Goal: Transaction & Acquisition: Purchase product/service

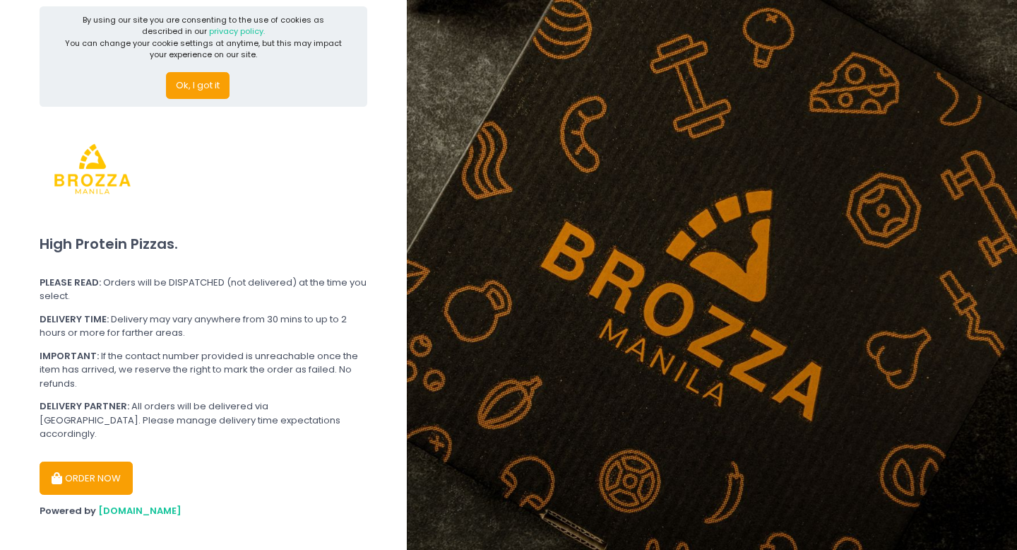
scroll to position [18, 0]
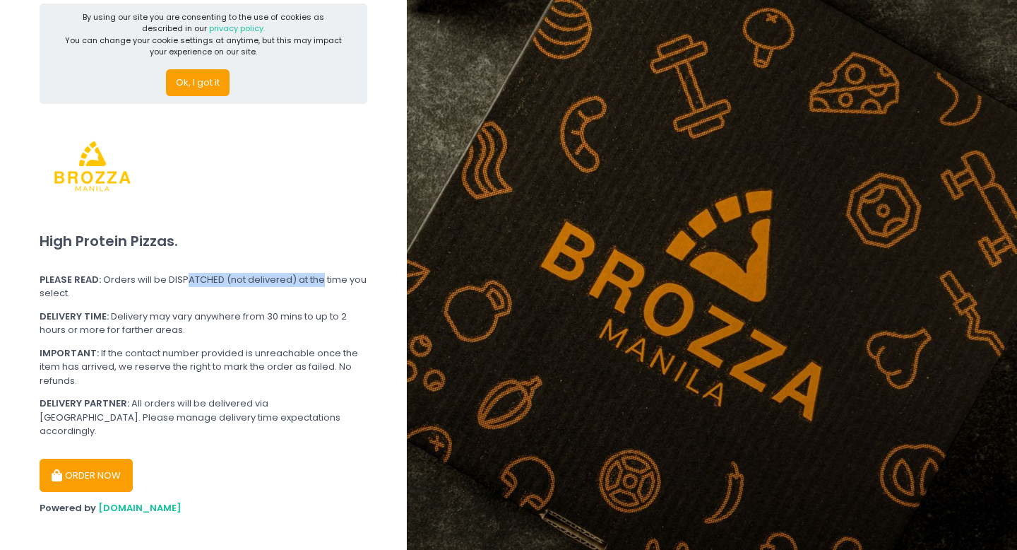
drag, startPoint x: 184, startPoint y: 275, endPoint x: 320, endPoint y: 279, distance: 135.7
click at [320, 279] on div "PLEASE READ: Orders will be DISPATCHED (not delivered) at the time you select." at bounding box center [204, 287] width 328 height 28
click at [251, 295] on div "PLEASE READ: Orders will be DISPATCHED (not delivered) at the time you select." at bounding box center [204, 287] width 328 height 28
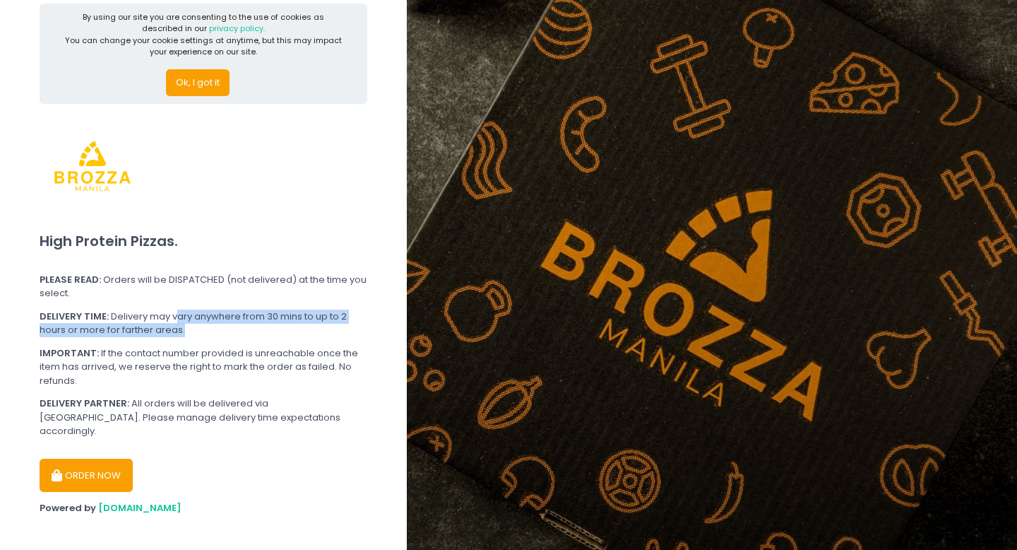
drag, startPoint x: 175, startPoint y: 313, endPoint x: 208, endPoint y: 325, distance: 34.6
click at [208, 325] on div "DELIVERY TIME: Delivery may vary anywhere from 30 mins to up to 2 hours or more…" at bounding box center [204, 323] width 328 height 28
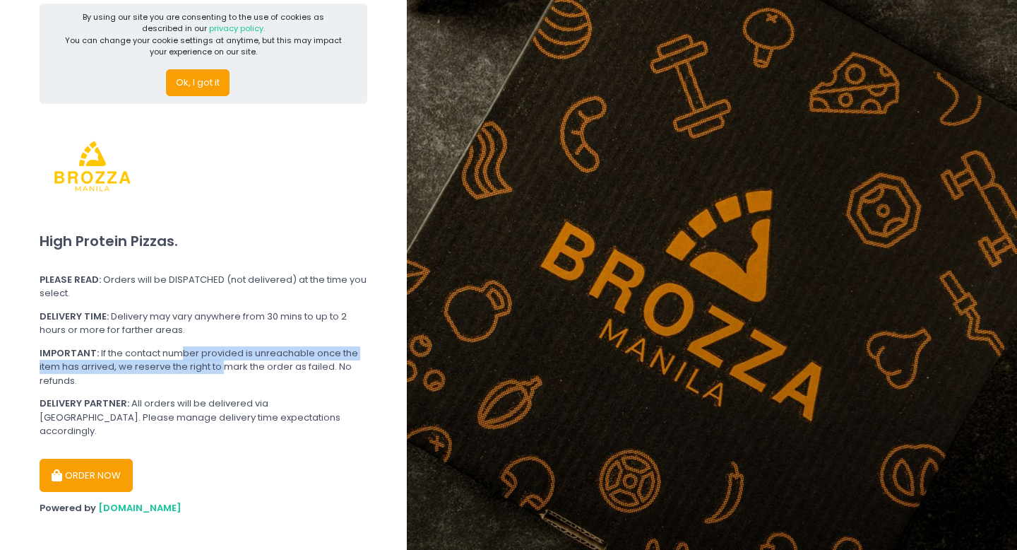
drag, startPoint x: 183, startPoint y: 351, endPoint x: 225, endPoint y: 362, distance: 43.2
click at [225, 362] on div "IMPORTANT: If the contact number provided is unreachable once the item has arri…" at bounding box center [204, 367] width 328 height 42
click at [239, 381] on div "IMPORTANT: If the contact number provided is unreachable once the item has arri…" at bounding box center [204, 367] width 328 height 42
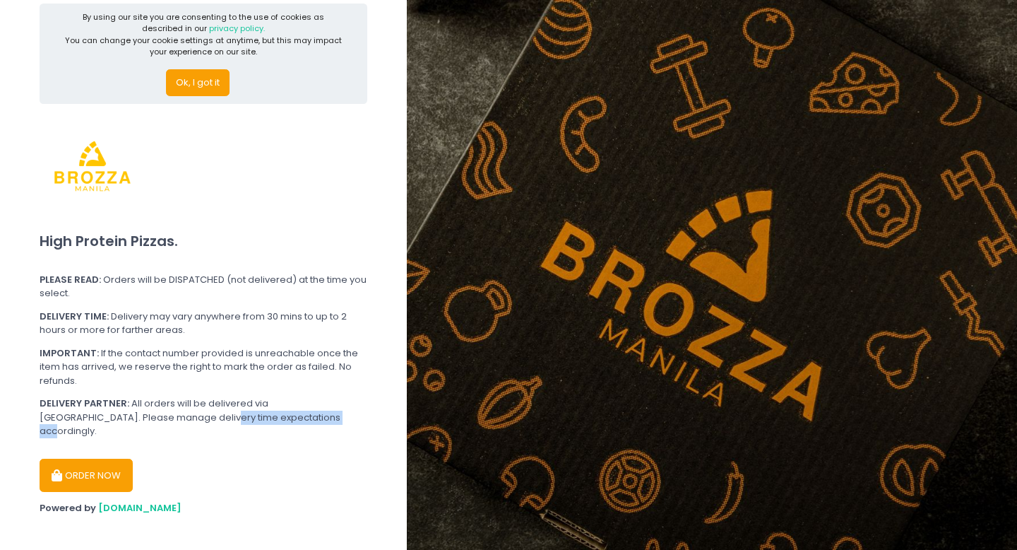
drag, startPoint x: 142, startPoint y: 410, endPoint x: 271, endPoint y: 415, distance: 128.6
click at [271, 415] on div "DELIVERY PARTNER: All orders will be delivered via [GEOGRAPHIC_DATA]. Please ma…" at bounding box center [204, 417] width 328 height 42
click at [271, 421] on div "DELIVERY PARTNER: All orders will be delivered via [GEOGRAPHIC_DATA]. Please ma…" at bounding box center [204, 417] width 328 height 42
click at [108, 458] on button "ORDER NOW" at bounding box center [86, 475] width 93 height 34
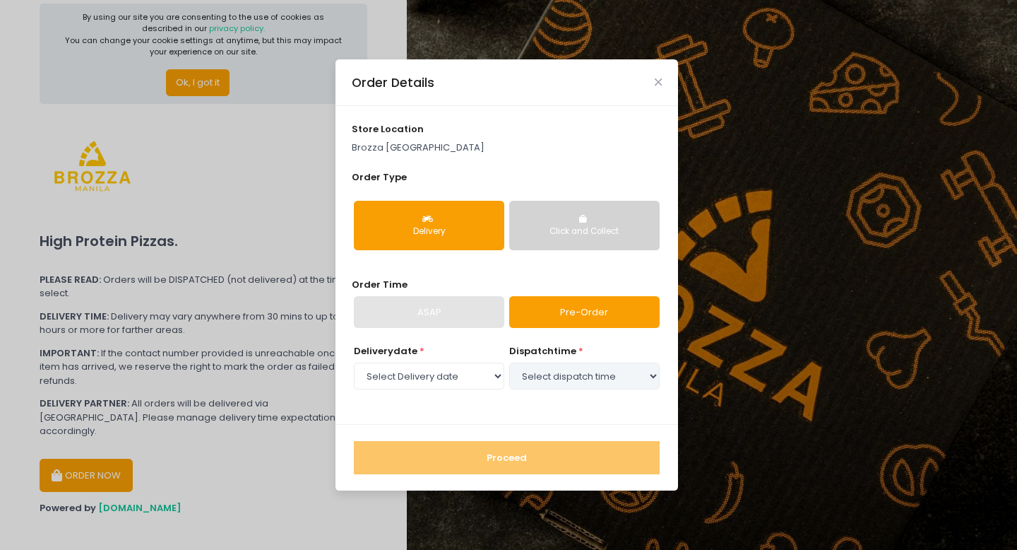
select select "[DATE]"
click at [526, 308] on link "Pre-Order" at bounding box center [584, 312] width 150 height 32
click at [579, 369] on select "Select dispatch time 12:30 PM - 01:00 PM 01:00 PM - 01:30 PM 01:30 PM - 02:00 P…" at bounding box center [584, 375] width 150 height 27
select select "17:30"
click at [509, 362] on select "Select dispatch time 12:30 PM - 01:00 PM 01:00 PM - 01:30 PM 01:30 PM - 02:00 P…" at bounding box center [584, 375] width 150 height 27
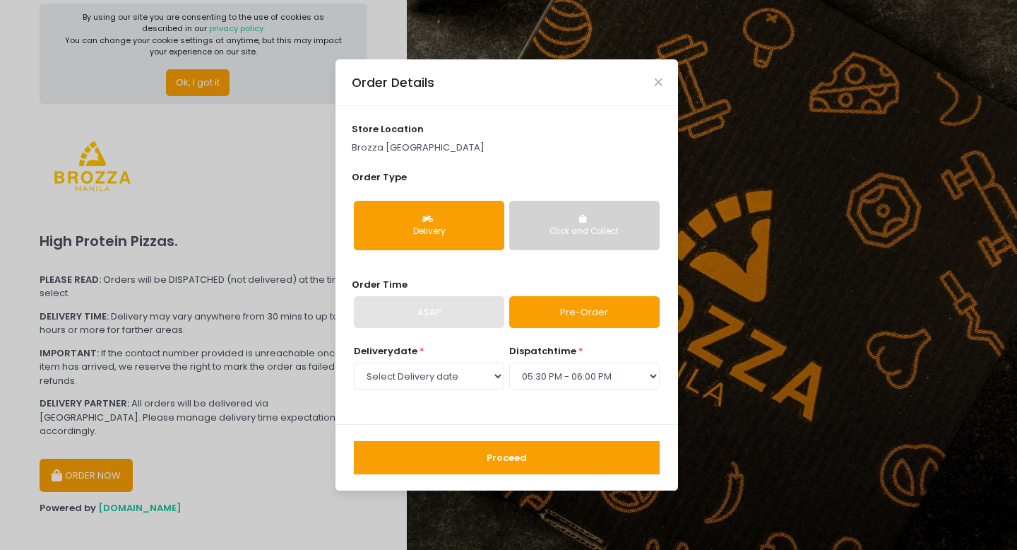
click at [550, 462] on button "Proceed" at bounding box center [507, 458] width 306 height 34
